Goal: Navigation & Orientation: Find specific page/section

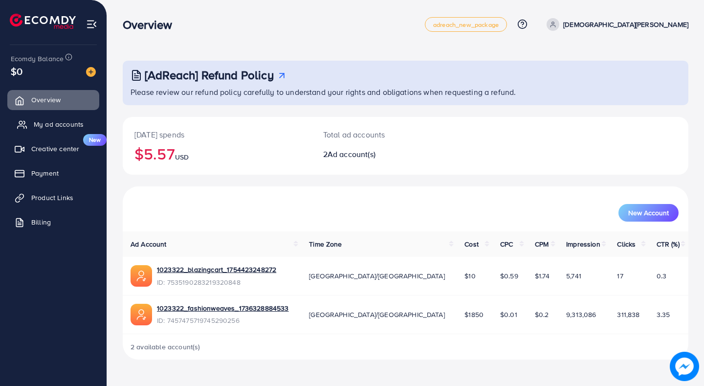
click at [51, 121] on span "My ad accounts" at bounding box center [59, 124] width 50 height 10
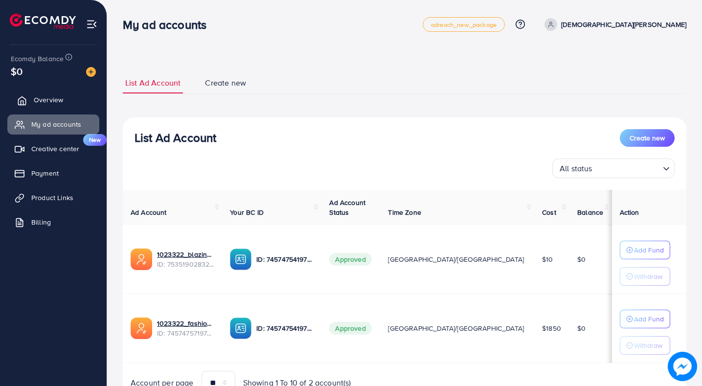
click at [56, 95] on span "Overview" at bounding box center [48, 100] width 29 height 10
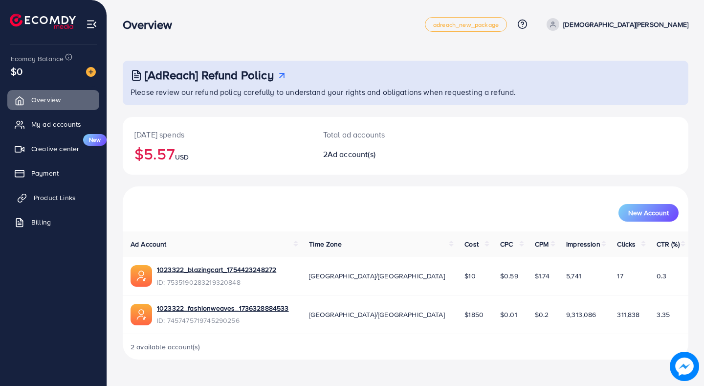
click at [54, 188] on link "Product Links" at bounding box center [53, 198] width 92 height 20
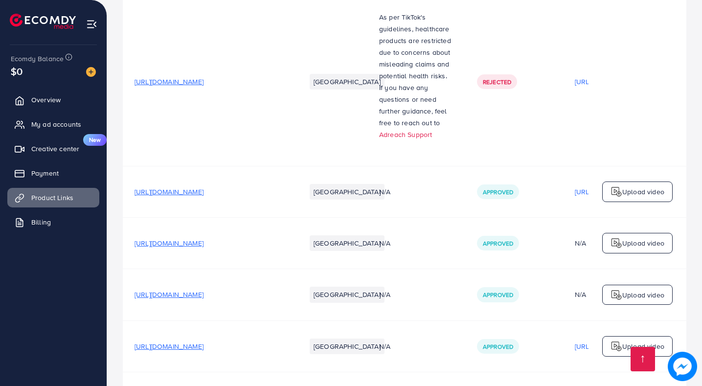
scroll to position [7864, 0]
